Goal: Information Seeking & Learning: Find specific fact

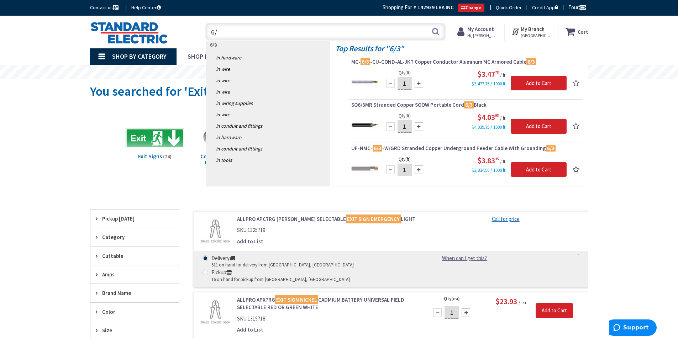
type input "6"
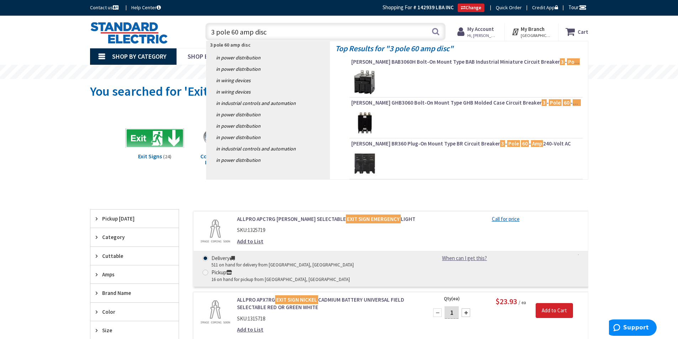
type input "3 pole 60 amp disco"
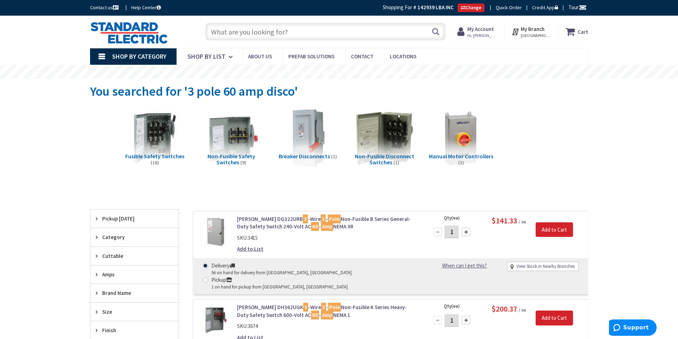
click at [263, 32] on input "text" at bounding box center [325, 32] width 240 height 18
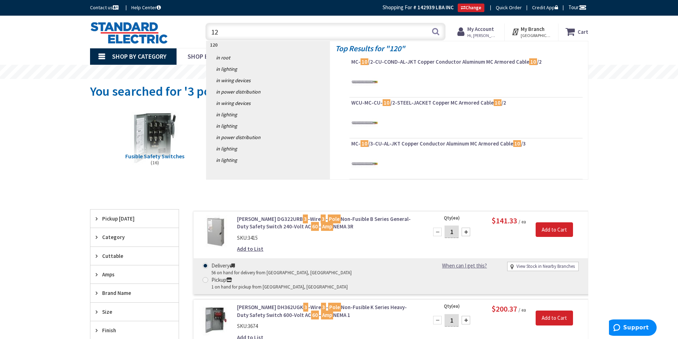
type input "1"
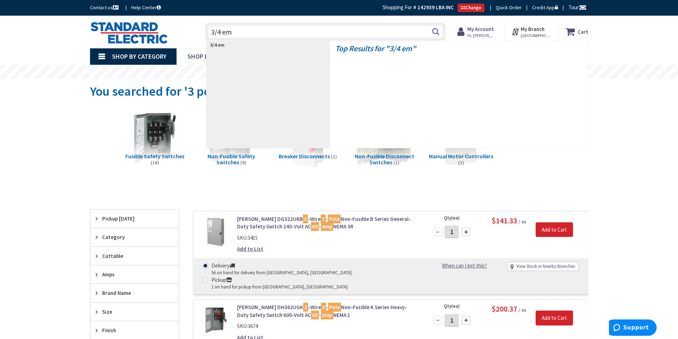
type input "3/4 emt"
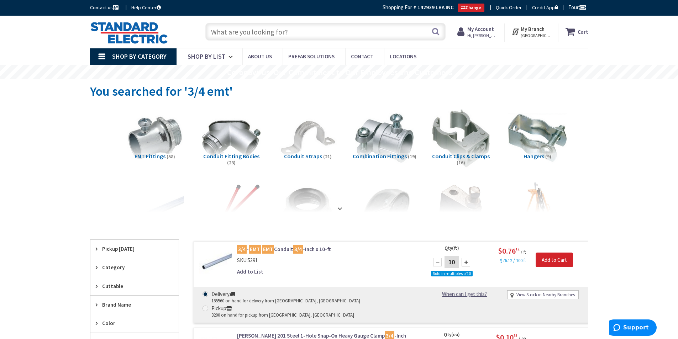
click at [257, 29] on input "text" at bounding box center [325, 32] width 240 height 18
type input "6"
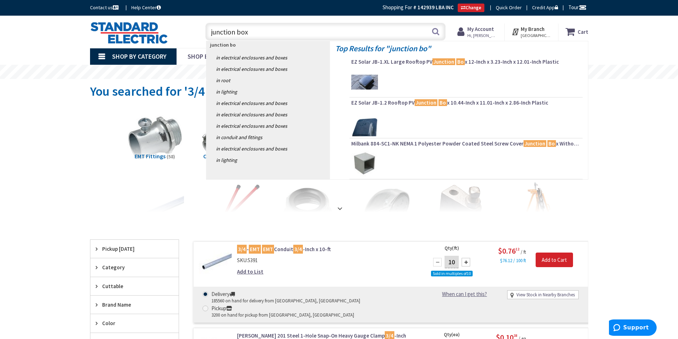
type input "junction box\"
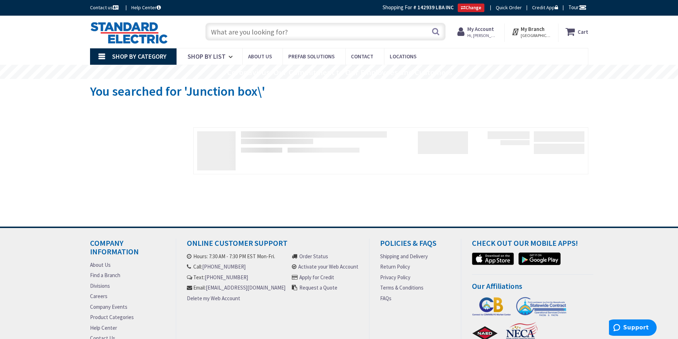
click at [265, 30] on input "text" at bounding box center [325, 32] width 240 height 18
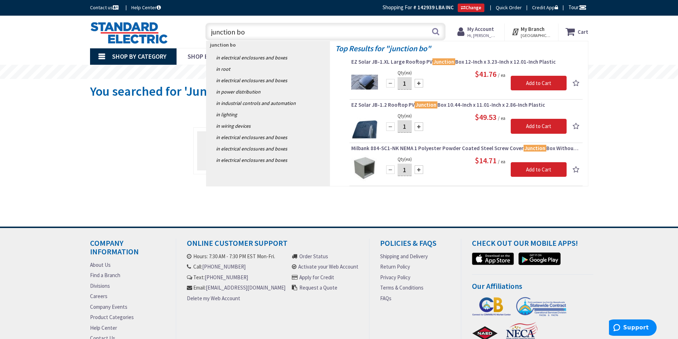
type input "junction box"
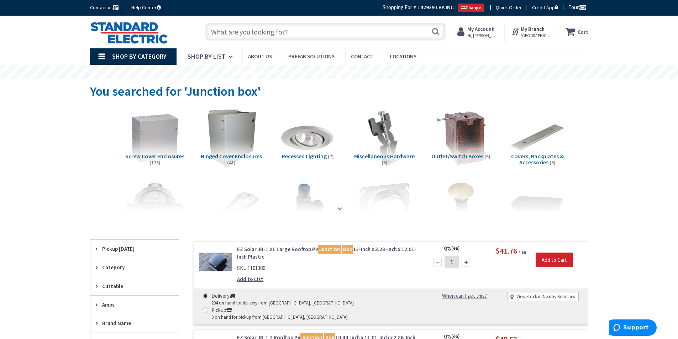
click at [257, 35] on input "text" at bounding box center [325, 32] width 240 height 18
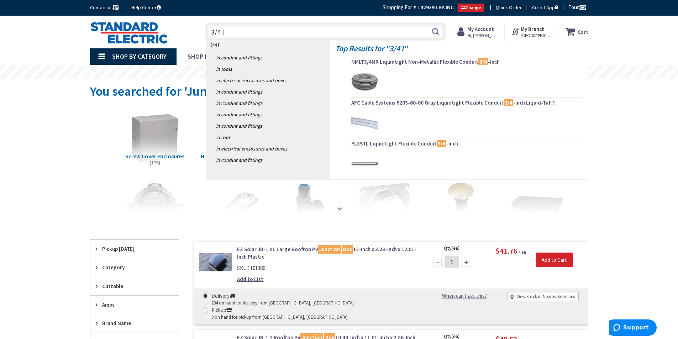
type input "3/4 lb"
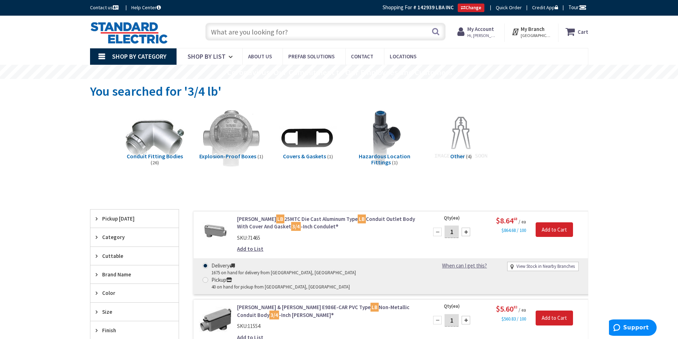
click at [233, 29] on input "text" at bounding box center [325, 32] width 240 height 18
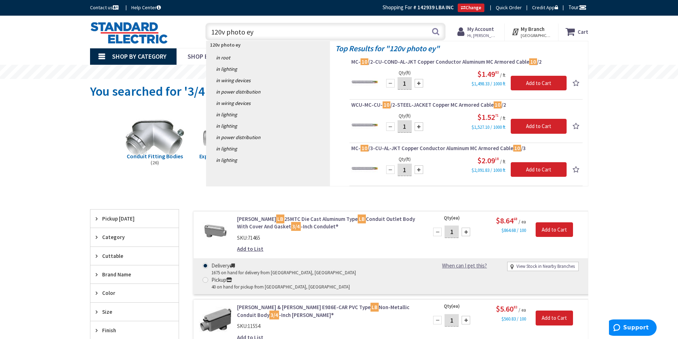
type input "120v photo eye"
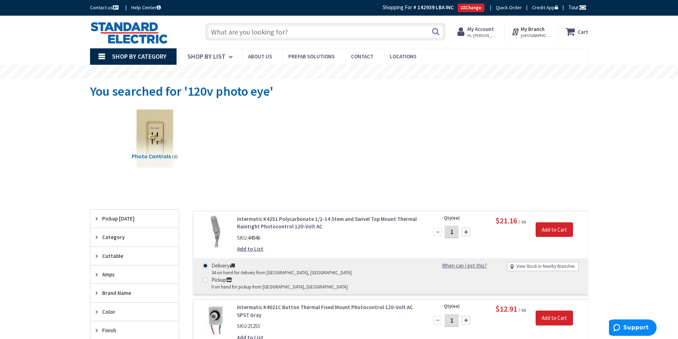
click at [275, 34] on input "text" at bounding box center [325, 32] width 240 height 18
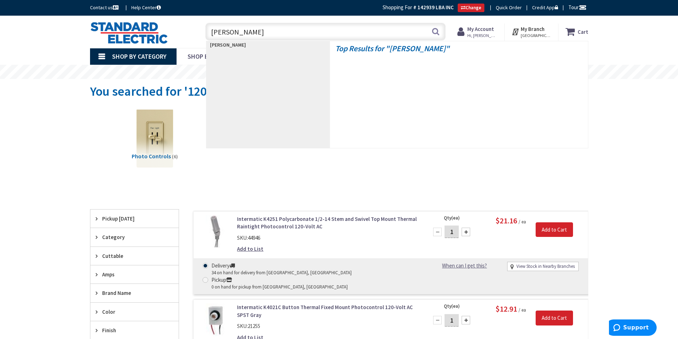
type input "bell box"
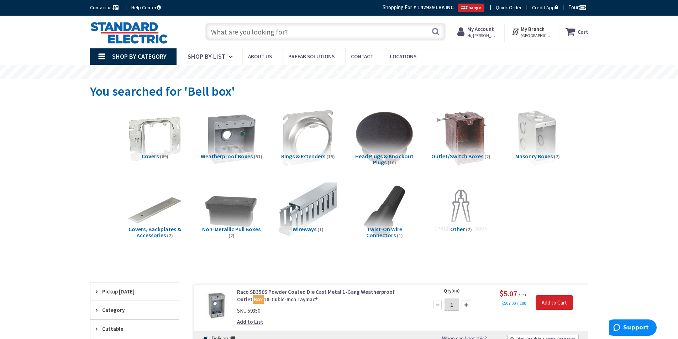
click at [241, 28] on input "text" at bounding box center [325, 32] width 240 height 18
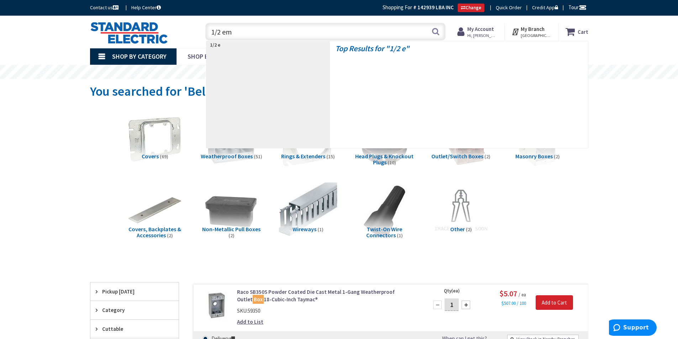
type input "1/2 emt"
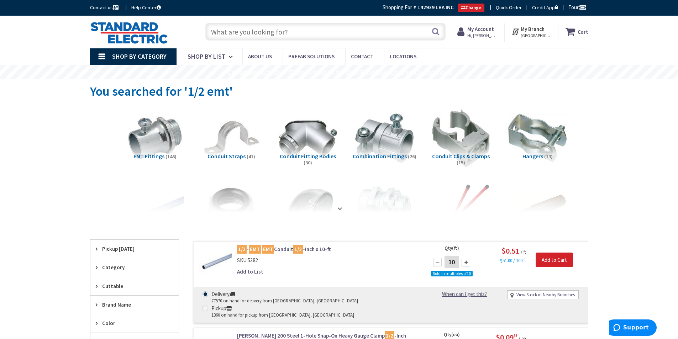
click at [250, 32] on input "text" at bounding box center [325, 32] width 240 height 18
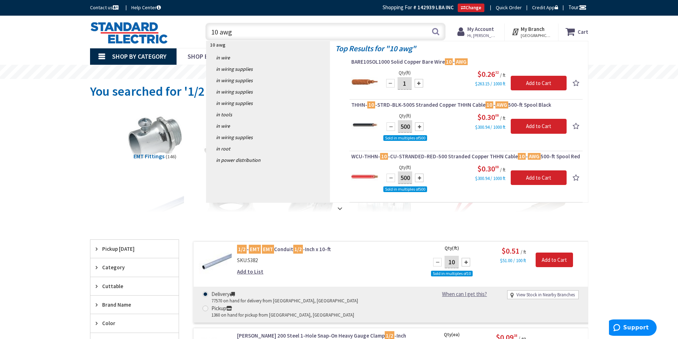
click at [219, 32] on input "10 awg" at bounding box center [325, 32] width 240 height 18
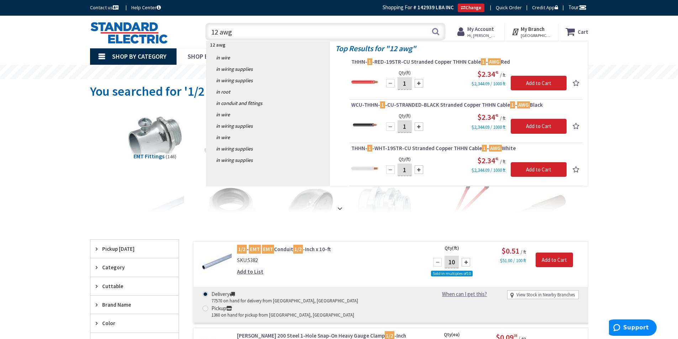
click at [261, 34] on input "12 awg" at bounding box center [325, 32] width 240 height 18
type input "1"
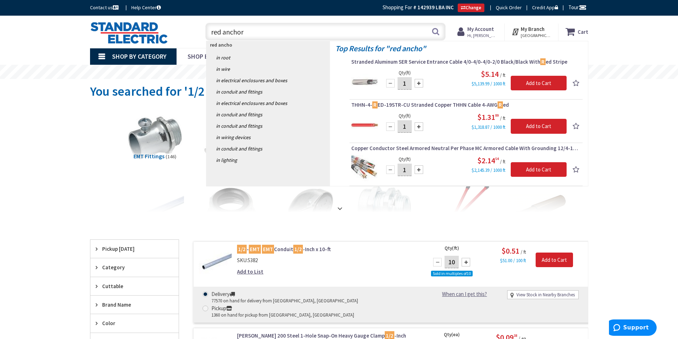
type input "red anchors"
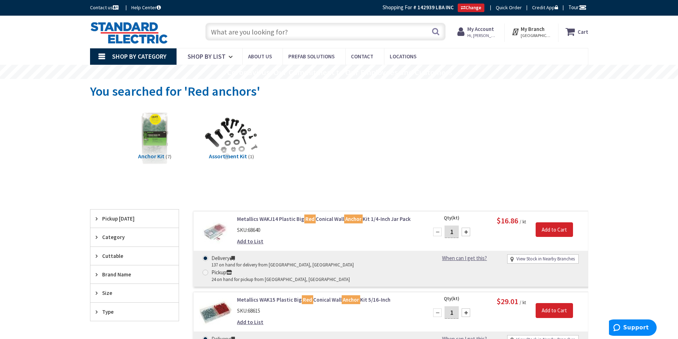
click at [275, 35] on input "text" at bounding box center [325, 32] width 240 height 18
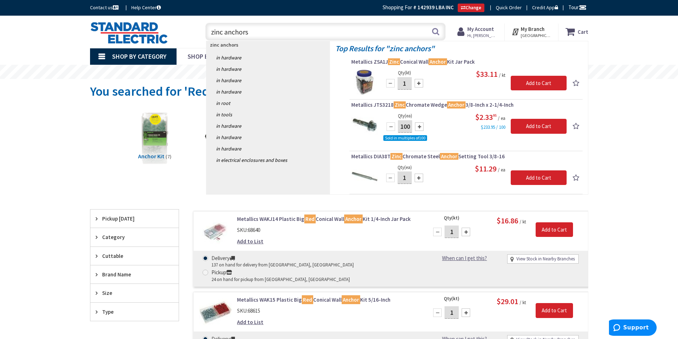
click at [273, 28] on input "zinc anchors" at bounding box center [325, 32] width 240 height 18
type input "z"
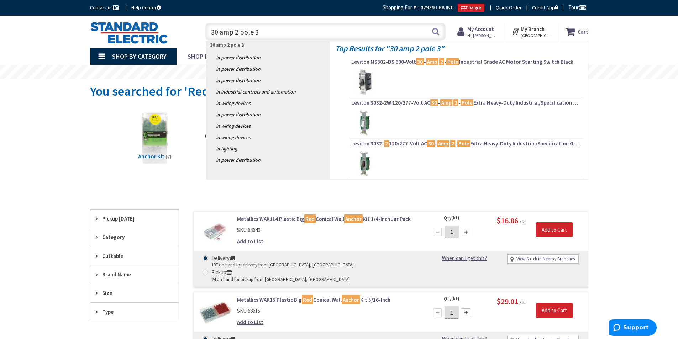
type input "30 amp 2 pole 3r"
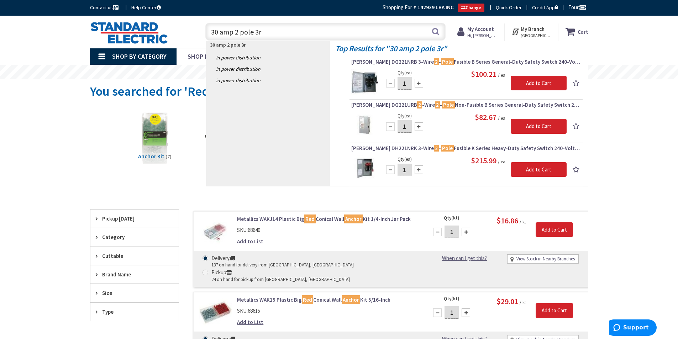
drag, startPoint x: 286, startPoint y: 32, endPoint x: 132, endPoint y: 31, distance: 153.5
click at [132, 31] on div "Toggle Nav 30 amp 2 pole 3r 30 amp 2 pole 3r Search Cart My Cart Close You have…" at bounding box center [339, 32] width 509 height 24
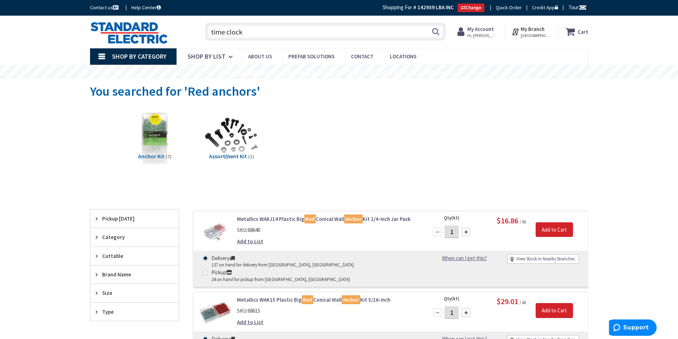
type input "time clock"
click at [277, 31] on input "time clock" at bounding box center [325, 32] width 240 height 18
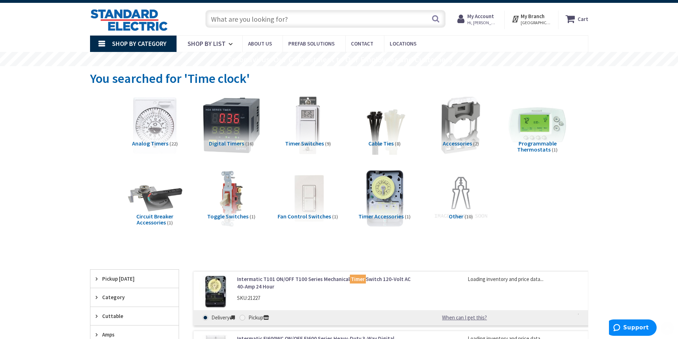
scroll to position [178, 0]
